Goal: Task Accomplishment & Management: Use online tool/utility

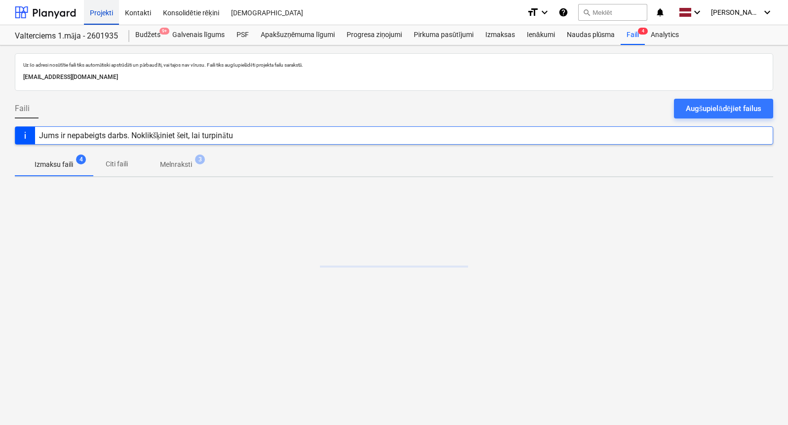
click at [102, 19] on div "Projekti" at bounding box center [101, 12] width 35 height 25
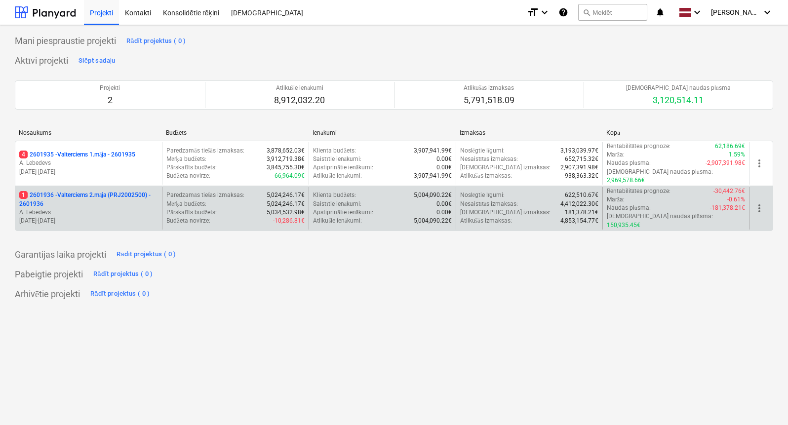
click at [106, 217] on p "16.06.2025 - 28.08.2026" at bounding box center [88, 221] width 139 height 8
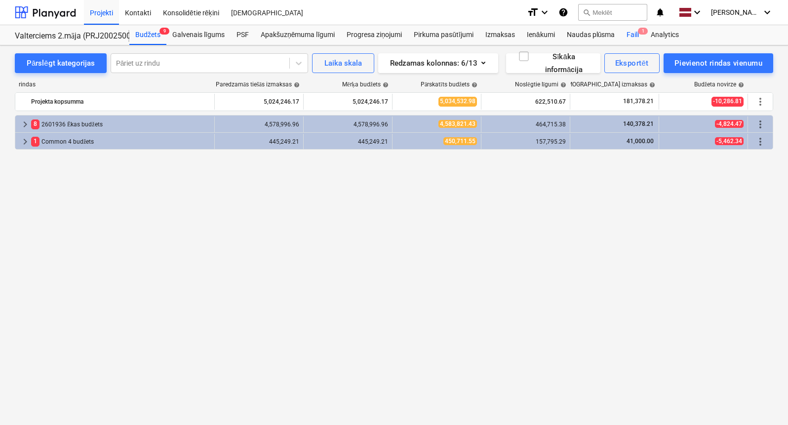
click at [632, 33] on div "Faili 1" at bounding box center [632, 35] width 24 height 20
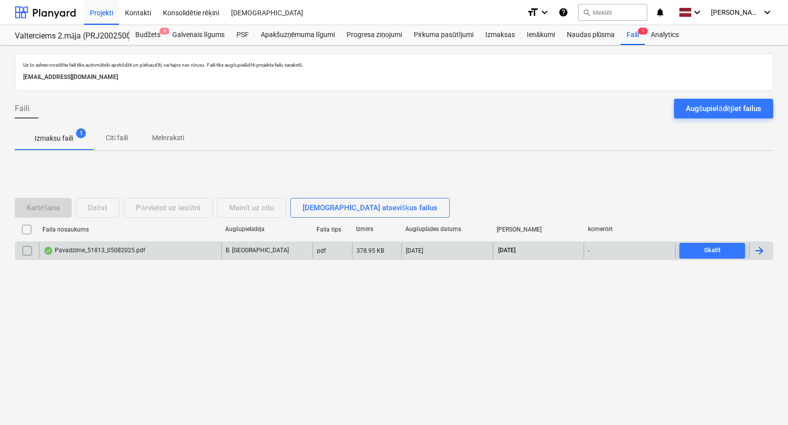
click at [160, 259] on div "Pavadzīme_51813_05082025.pdf B. Bārdiņa pdf 378.95 KB 11.08.2025 04.10.2025 - S…" at bounding box center [394, 250] width 758 height 19
click at [159, 257] on div "Pavadzīme_51813_05082025.pdf" at bounding box center [130, 251] width 182 height 16
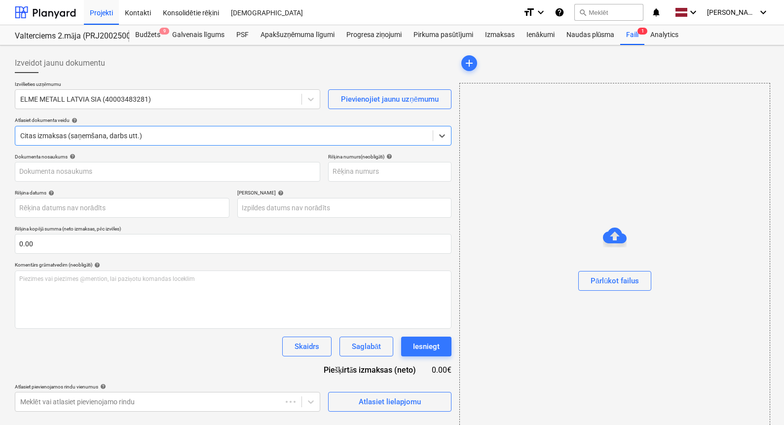
type input "51813"
type input "05 Aug 2025"
type input "04 Oct 2025"
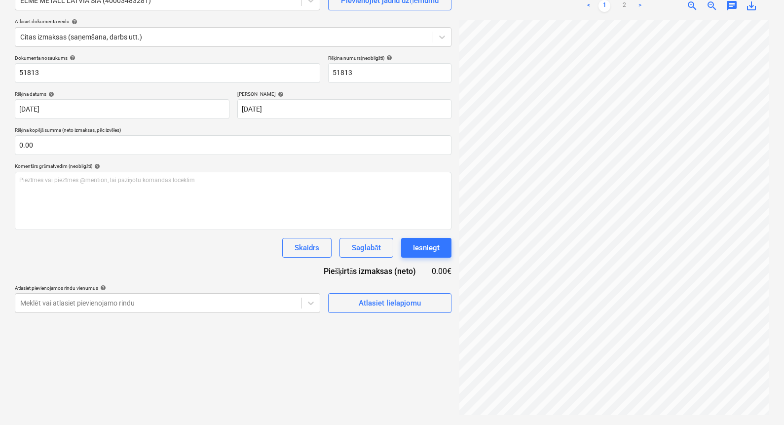
scroll to position [0, 136]
click at [625, 7] on link "2" at bounding box center [624, 6] width 12 height 12
click at [609, 6] on link "1" at bounding box center [605, 6] width 12 height 12
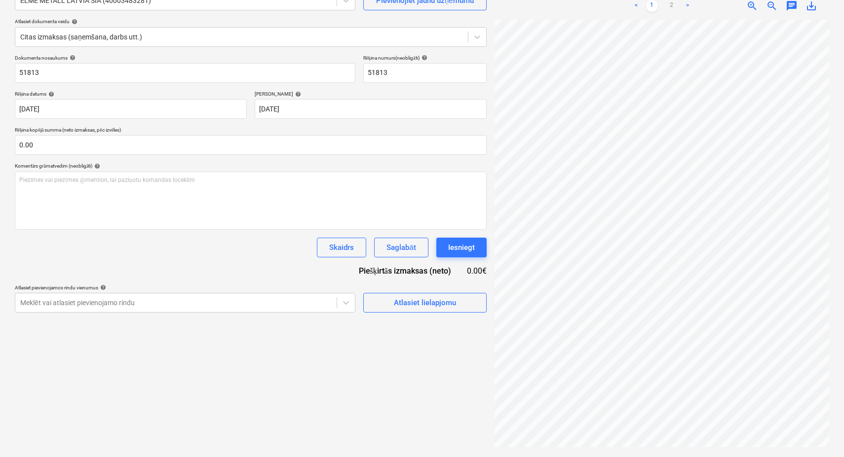
scroll to position [0, 112]
click at [675, 5] on link "2" at bounding box center [672, 6] width 12 height 12
click at [647, 7] on link "1" at bounding box center [652, 6] width 12 height 12
